Goal: Task Accomplishment & Management: Use online tool/utility

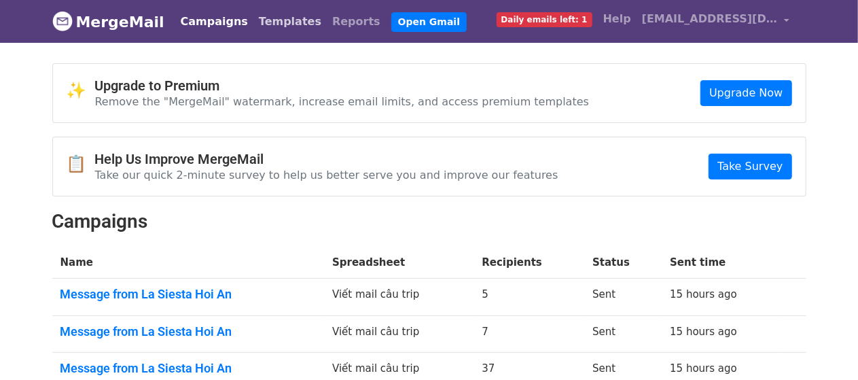
click at [254, 20] on link "Templates" at bounding box center [290, 21] width 73 height 27
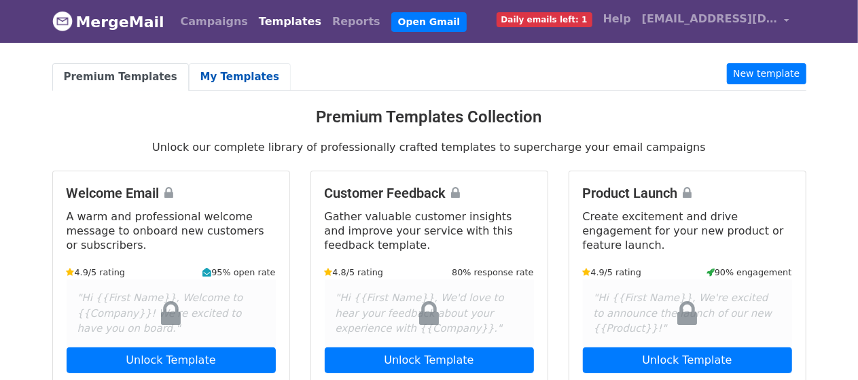
click at [219, 77] on link "My Templates" at bounding box center [240, 77] width 102 height 28
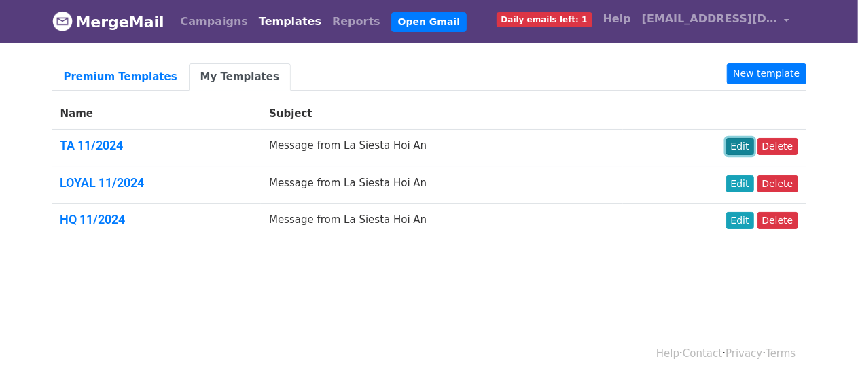
click at [752, 145] on link "Edit" at bounding box center [741, 146] width 28 height 17
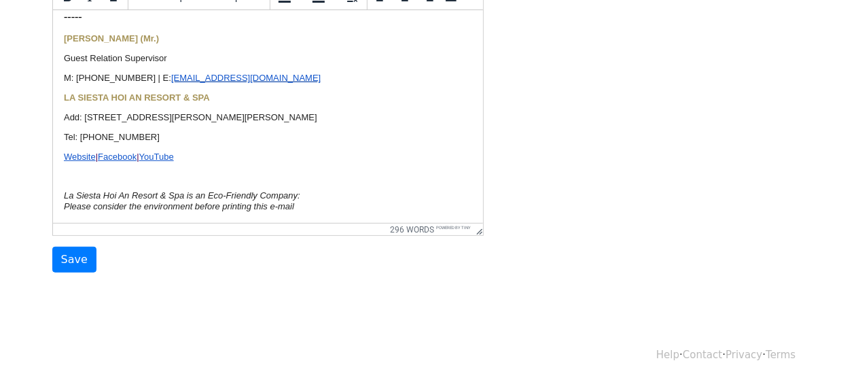
scroll to position [585, 0]
drag, startPoint x: 243, startPoint y: 114, endPoint x: 170, endPoint y: 116, distance: 72.8
click at [170, 116] on p "Add: 132 Hung Vuong Str., Thanh Ha, Hoi An" at bounding box center [267, 117] width 409 height 11
drag, startPoint x: 288, startPoint y: 115, endPoint x: 84, endPoint y: 118, distance: 204.6
click at [84, 118] on p "Add: 132 Hung Vuong Str., Block 7, Hoi An Tay Ward, Da Nang City" at bounding box center [267, 117] width 409 height 11
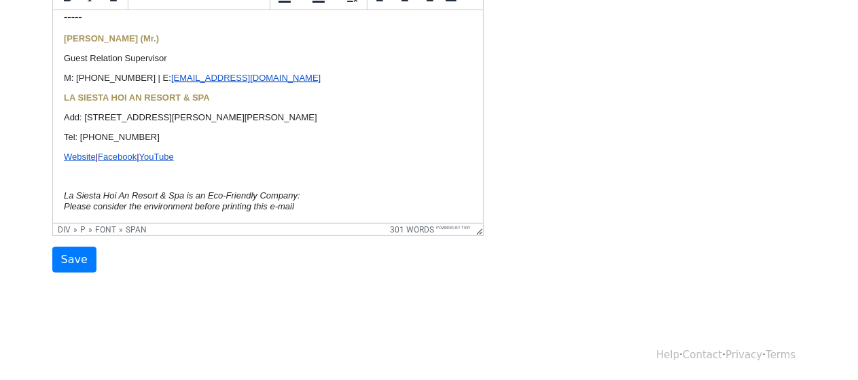
copy span "132 Hung Vuong Str., Block 7, Hoi An Tay Ward, Da Nang City"
click at [70, 252] on input "Save" at bounding box center [74, 260] width 44 height 26
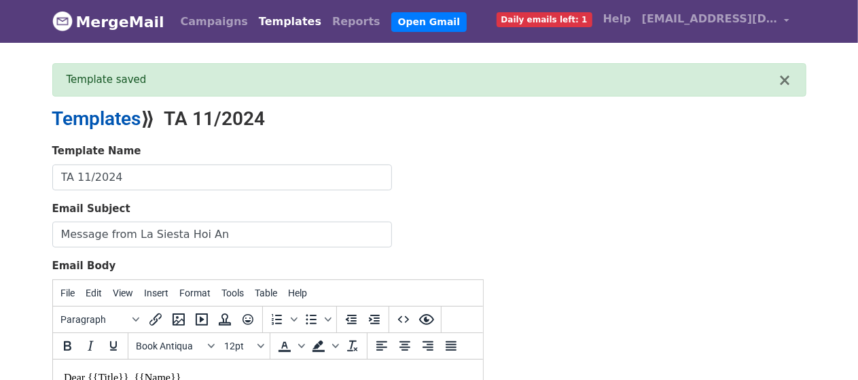
click at [105, 120] on link "Templates" at bounding box center [96, 118] width 89 height 22
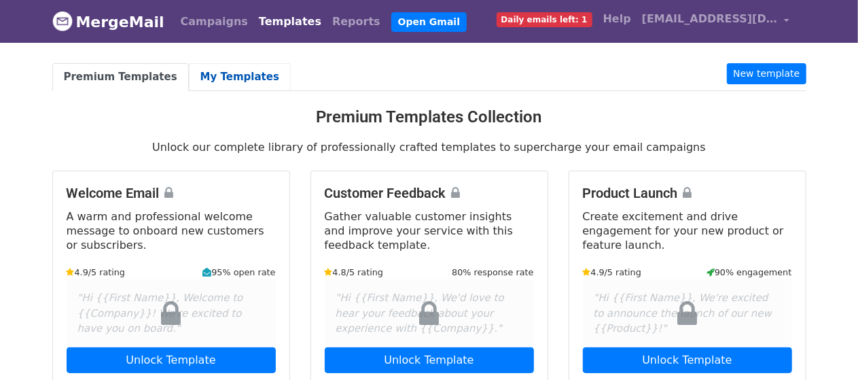
click at [226, 71] on link "My Templates" at bounding box center [240, 77] width 102 height 28
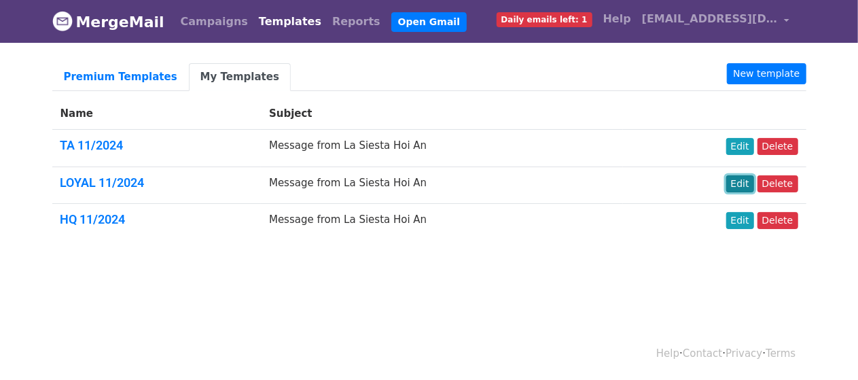
click at [742, 186] on link "Edit" at bounding box center [741, 183] width 28 height 17
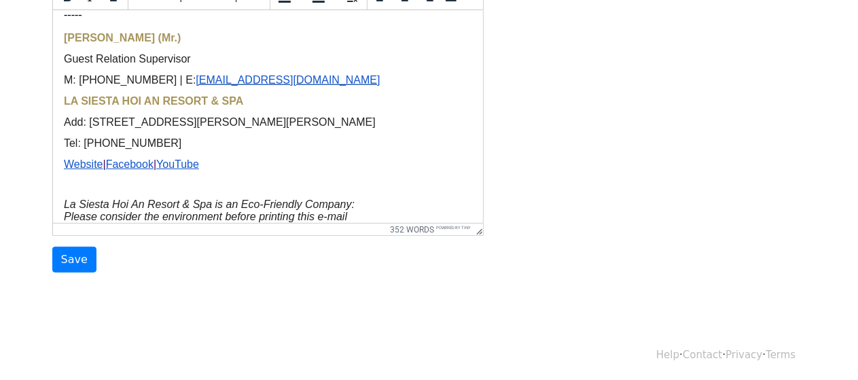
scroll to position [680, 0]
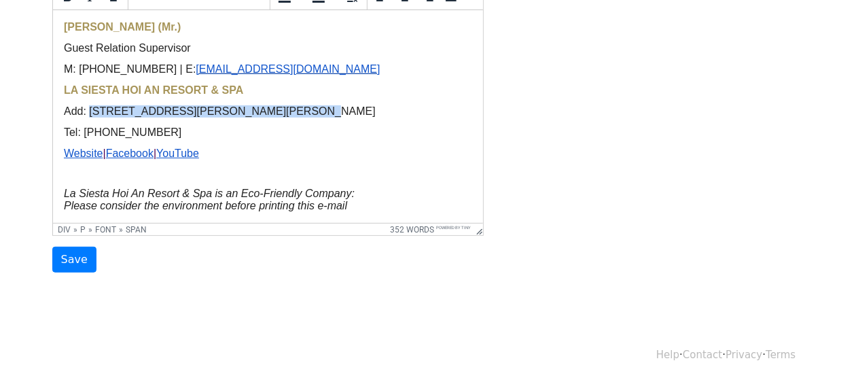
drag, startPoint x: 277, startPoint y: 174, endPoint x: 90, endPoint y: 169, distance: 186.3
click at [90, 118] on p "Add: 132 Hung Vuong Str., Thanh Ha, Hoi An" at bounding box center [267, 111] width 409 height 12
paste body
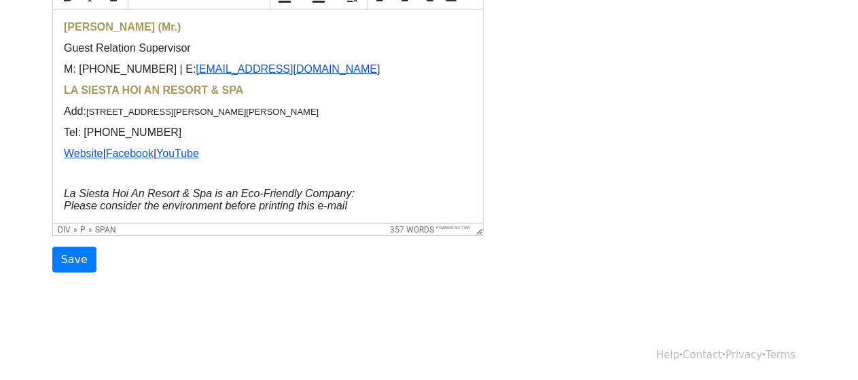
click at [346, 54] on p "Guest Relation Supervisor" at bounding box center [267, 48] width 409 height 12
drag, startPoint x: 341, startPoint y: 171, endPoint x: 131, endPoint y: 173, distance: 210.7
click at [131, 118] on p "Add: 132 Hung Vuong Str., Block 7, Hoi An Tay Ward, Da Nang City" at bounding box center [267, 111] width 409 height 12
click at [374, 118] on div "----- REMY HO (Mr.) Guest Relation Supervisor M: (84) 93 3138 603 | E: cs@lasie…" at bounding box center [267, 104] width 409 height 215
drag, startPoint x: 343, startPoint y: 179, endPoint x: 86, endPoint y: 173, distance: 257.0
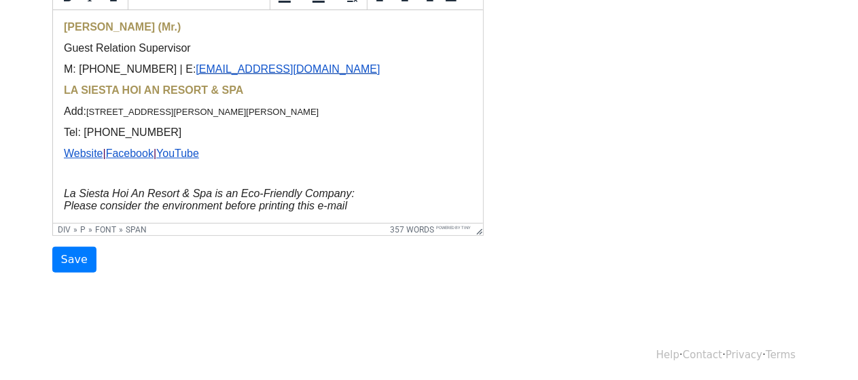
click at [86, 173] on div "----- REMY HO (Mr.) Guest Relation Supervisor M: (84) 93 3138 603 | E: cs@lasie…" at bounding box center [267, 104] width 409 height 215
click at [418, 120] on div "----- REMY HO (Mr.) Guest Relation Supervisor M: (84) 93 3138 603 | E: cs@lasie…" at bounding box center [267, 104] width 409 height 215
drag, startPoint x: 349, startPoint y: 179, endPoint x: 88, endPoint y: 173, distance: 261.7
click at [88, 118] on p "Add: 132 Hung Vuong Str., Block 7, Hoi An Tay Ward, Da Nang City" at bounding box center [267, 111] width 409 height 12
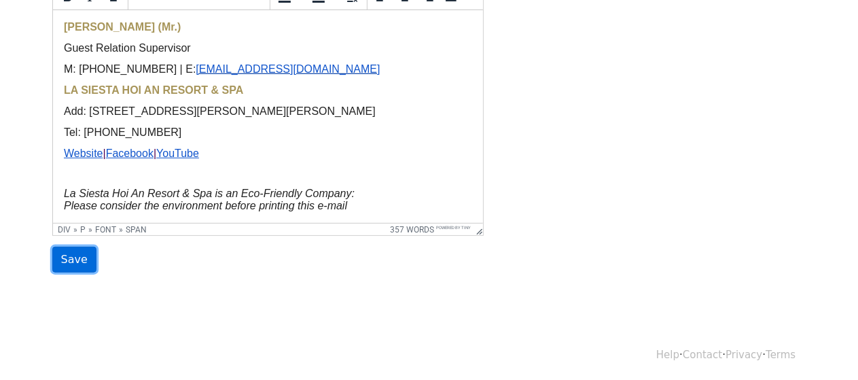
click at [63, 258] on input "Save" at bounding box center [74, 260] width 44 height 26
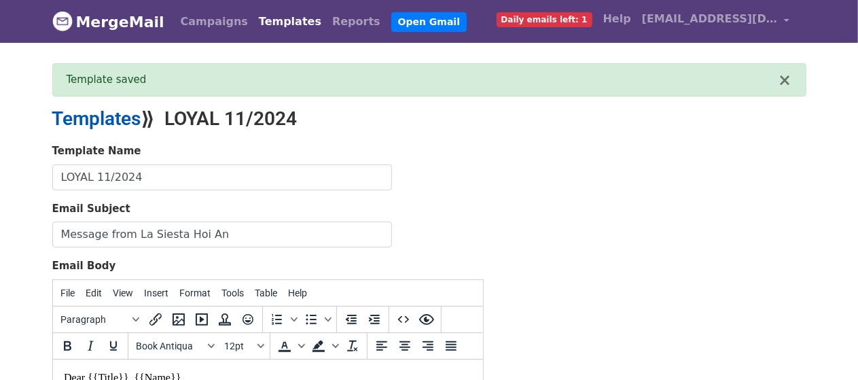
click at [87, 114] on link "Templates" at bounding box center [96, 118] width 89 height 22
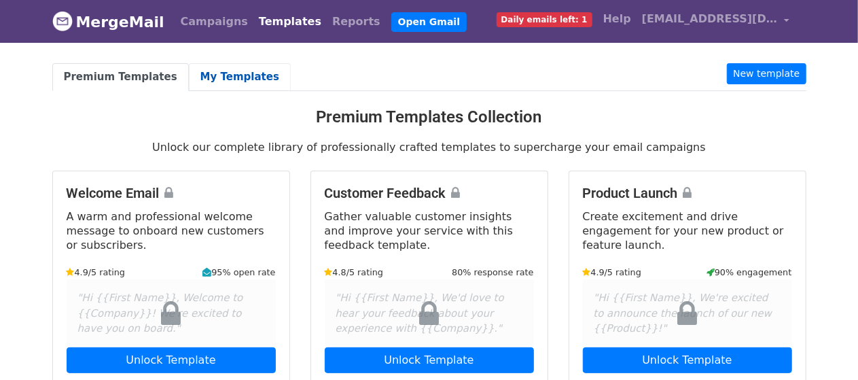
click at [199, 78] on link "My Templates" at bounding box center [240, 77] width 102 height 28
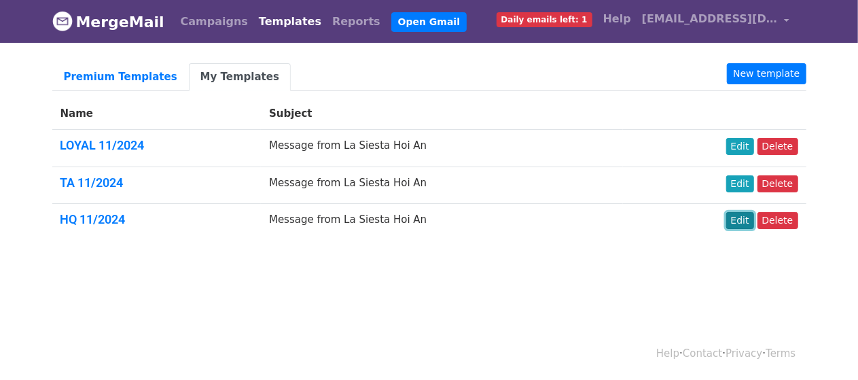
click at [746, 214] on link "Edit" at bounding box center [741, 220] width 28 height 17
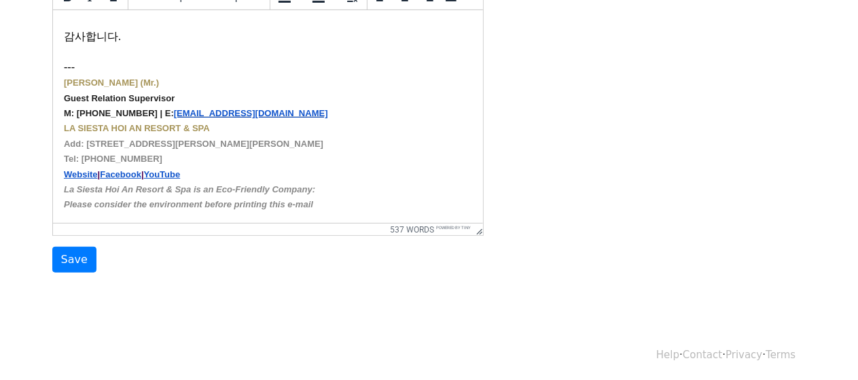
scroll to position [1595, 0]
drag, startPoint x: 251, startPoint y: 141, endPoint x: 179, endPoint y: 140, distance: 72.1
click at [179, 140] on div "--- REMY HO (Mr.) Guest Relation Supervisor M: (84) 93 3138 603 | E: cs@lasiest…" at bounding box center [267, 136] width 409 height 152
click at [71, 258] on input "Save" at bounding box center [74, 260] width 44 height 26
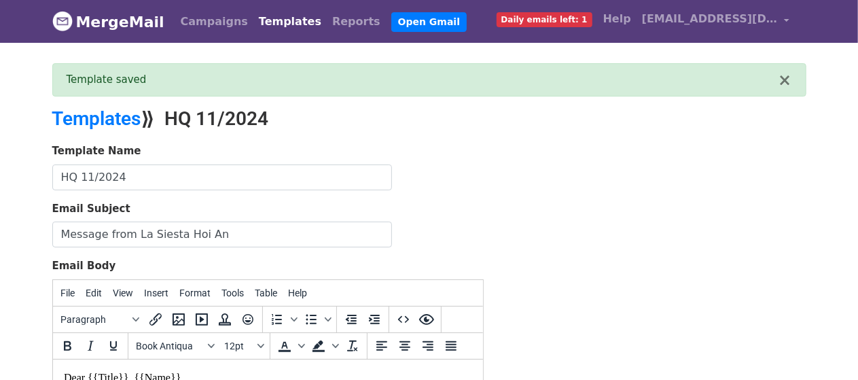
click at [261, 22] on link "Templates" at bounding box center [290, 21] width 73 height 27
